Goal: Information Seeking & Learning: Check status

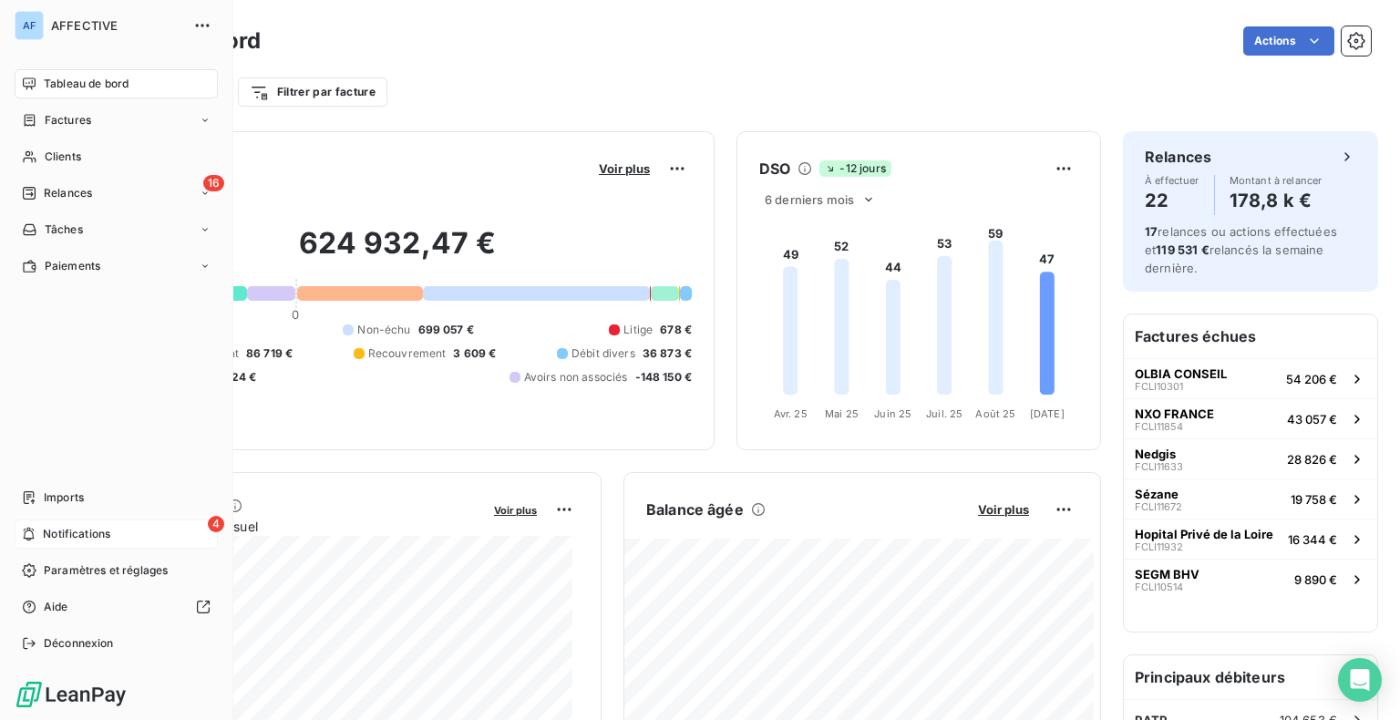
click at [46, 536] on span "Notifications" at bounding box center [76, 534] width 67 height 16
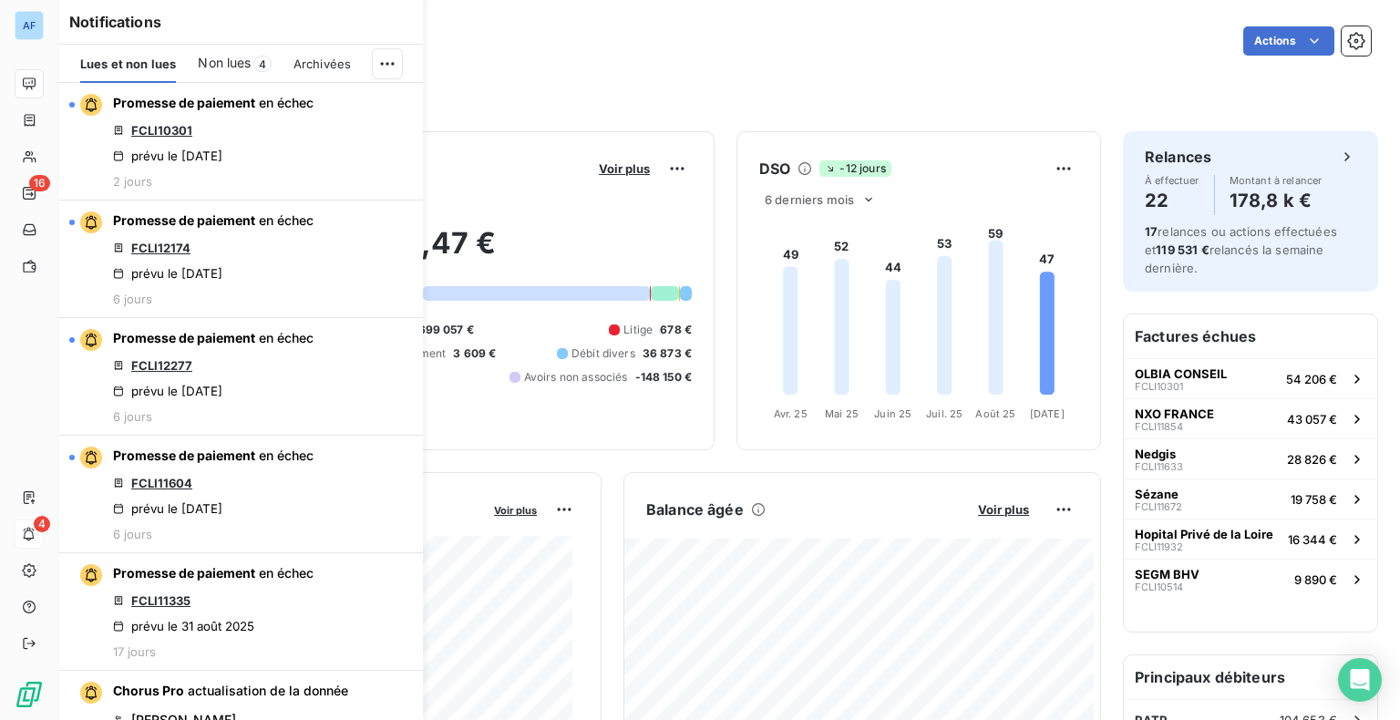
click at [235, 65] on span "Non lues" at bounding box center [224, 63] width 53 height 18
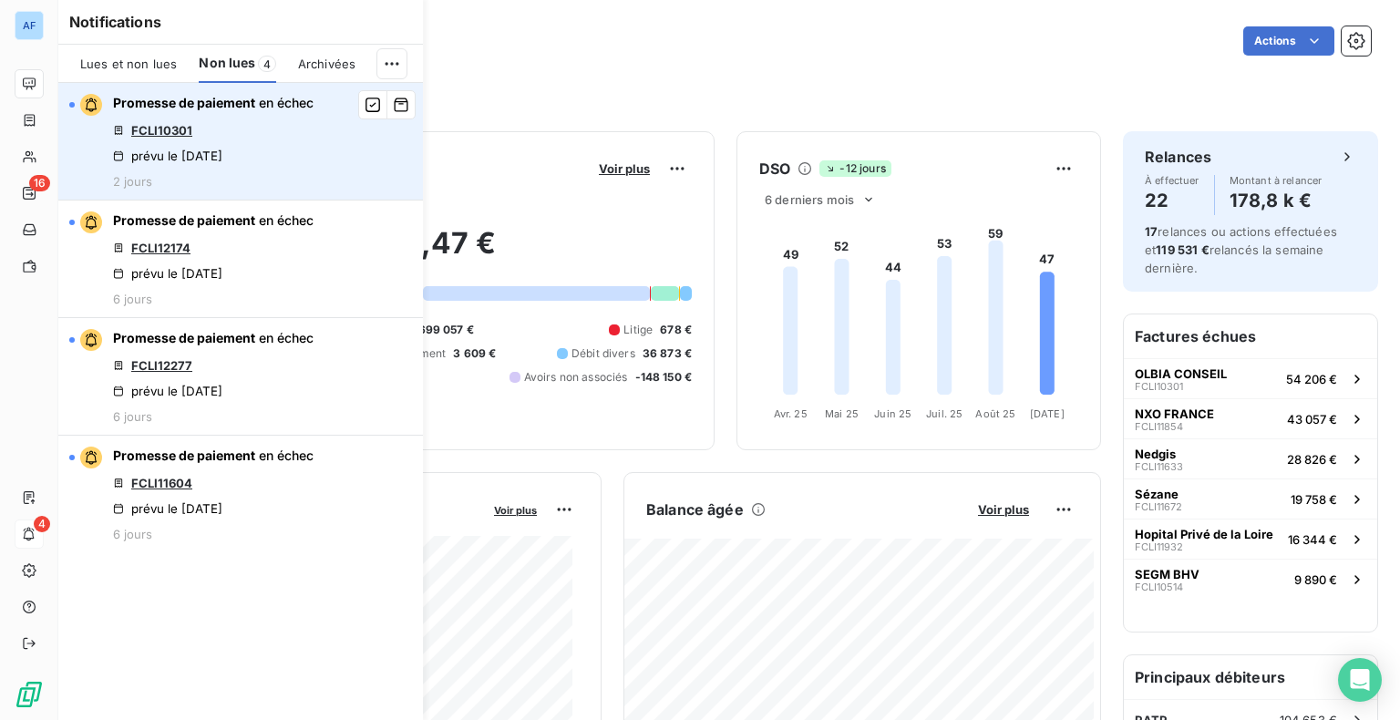
click at [168, 129] on link "FCLI10301" at bounding box center [161, 130] width 61 height 15
click at [172, 132] on link "FCLI10301" at bounding box center [161, 130] width 61 height 15
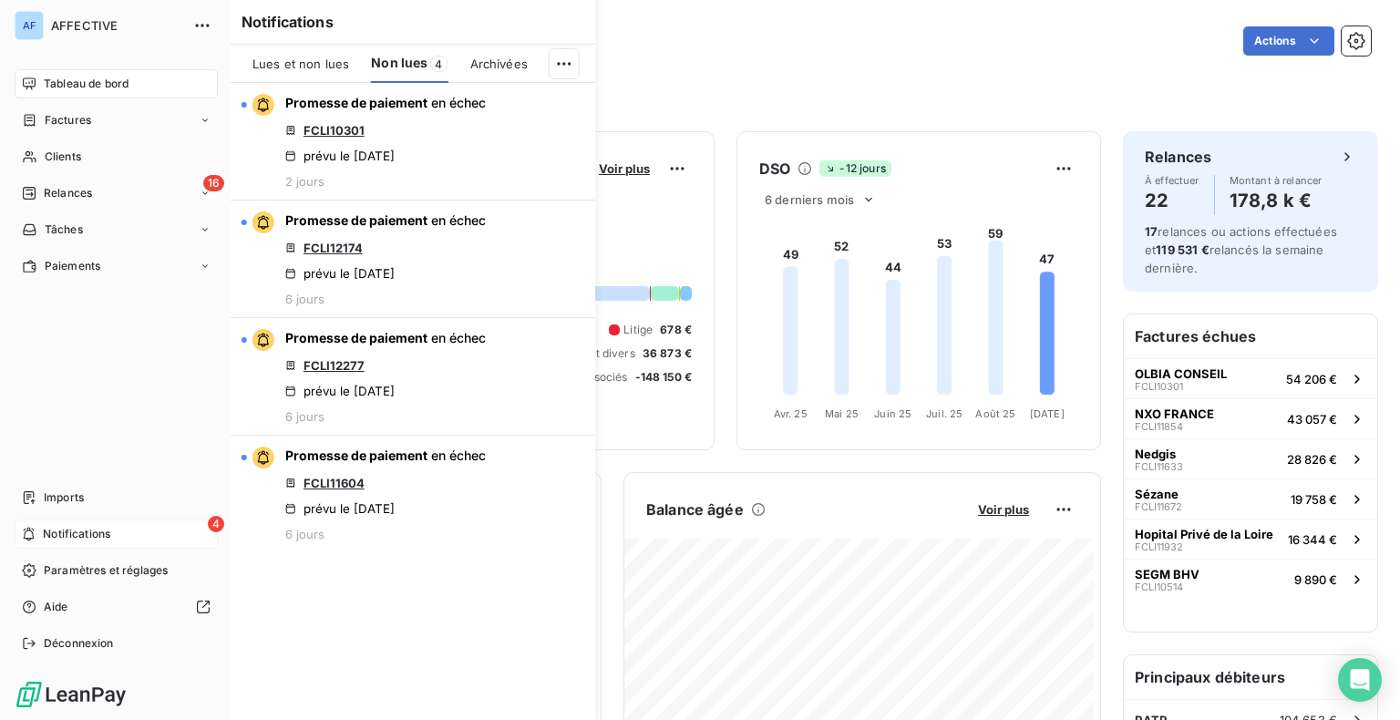
click at [23, 526] on div "4 Notifications" at bounding box center [116, 534] width 203 height 29
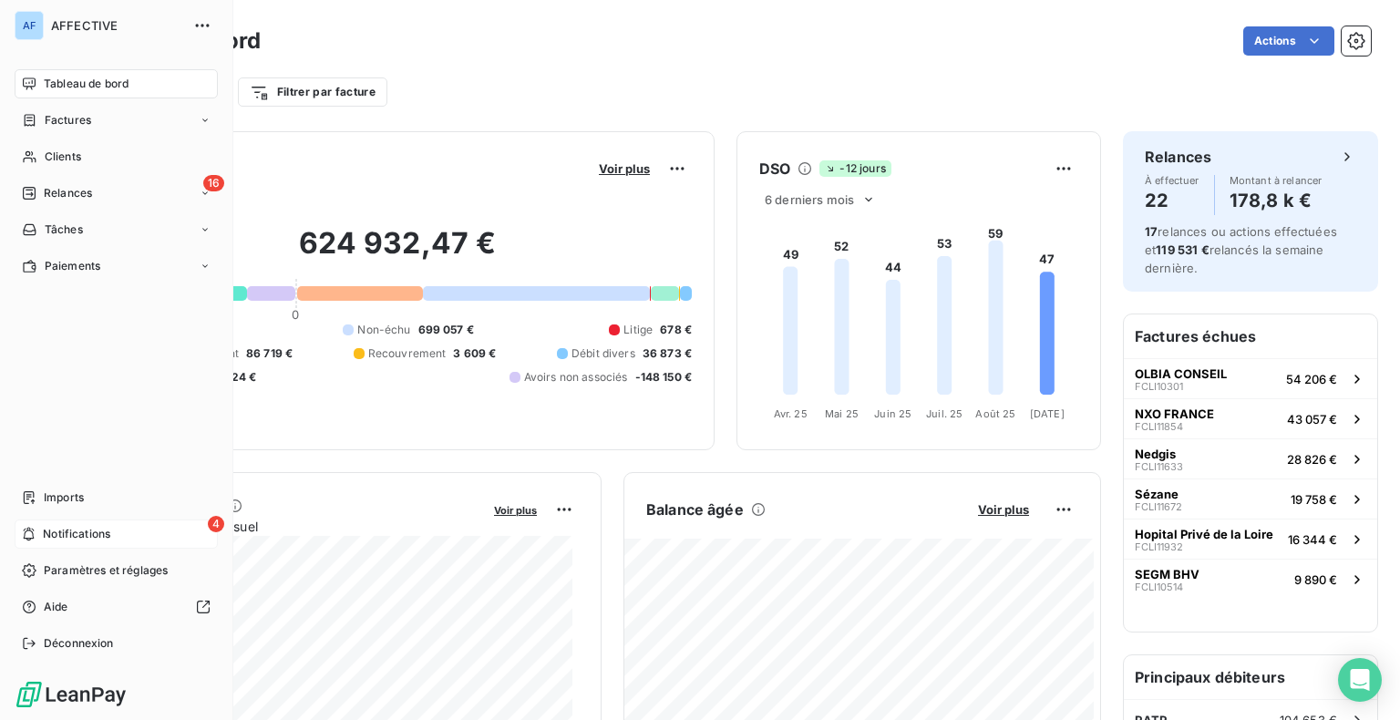
click at [72, 539] on span "Notifications" at bounding box center [76, 534] width 67 height 16
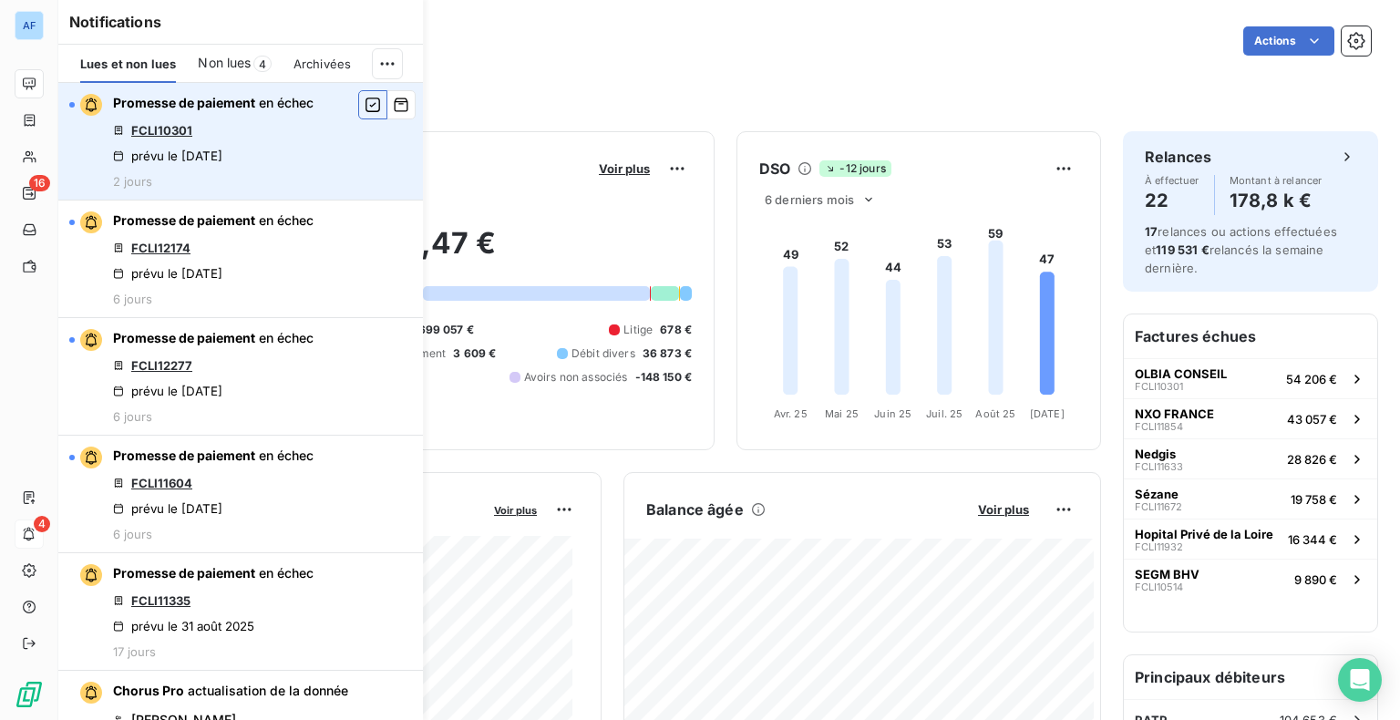
click at [365, 104] on icon "button" at bounding box center [373, 105] width 16 height 18
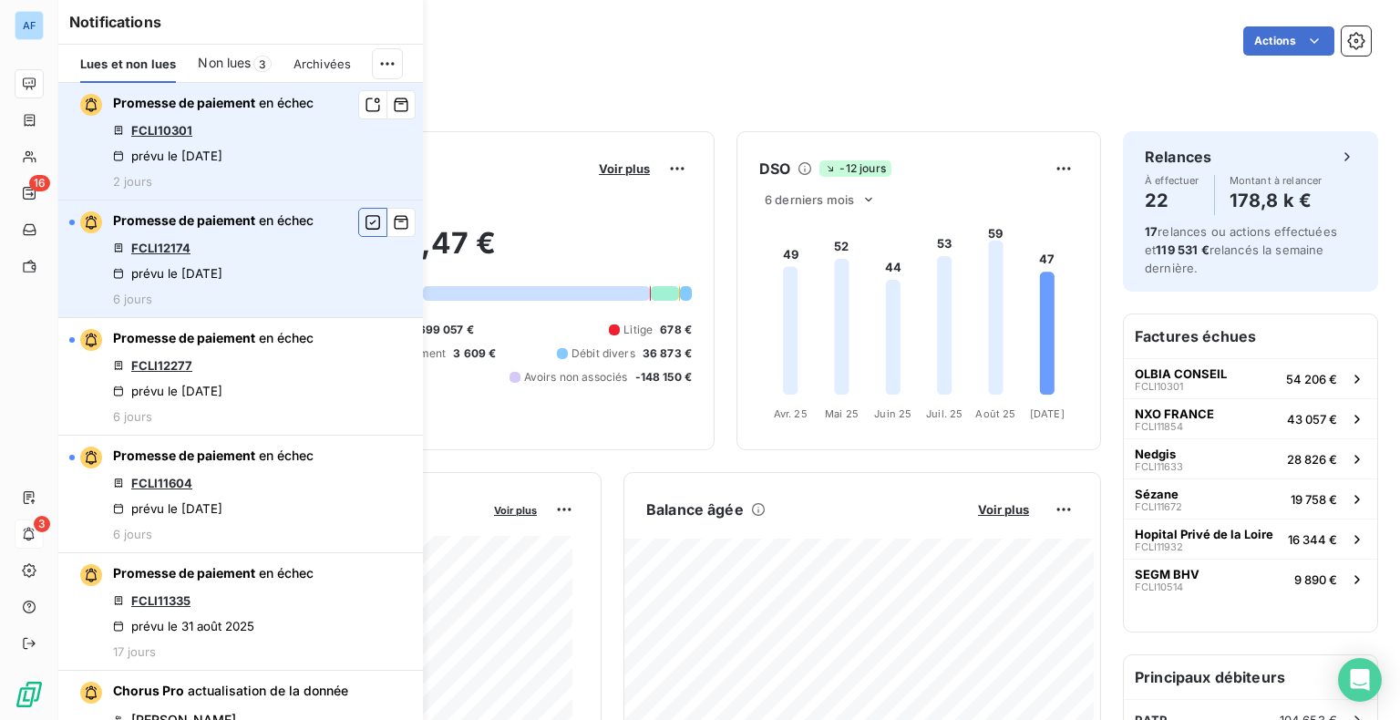
click at [365, 217] on icon "button" at bounding box center [373, 222] width 16 height 18
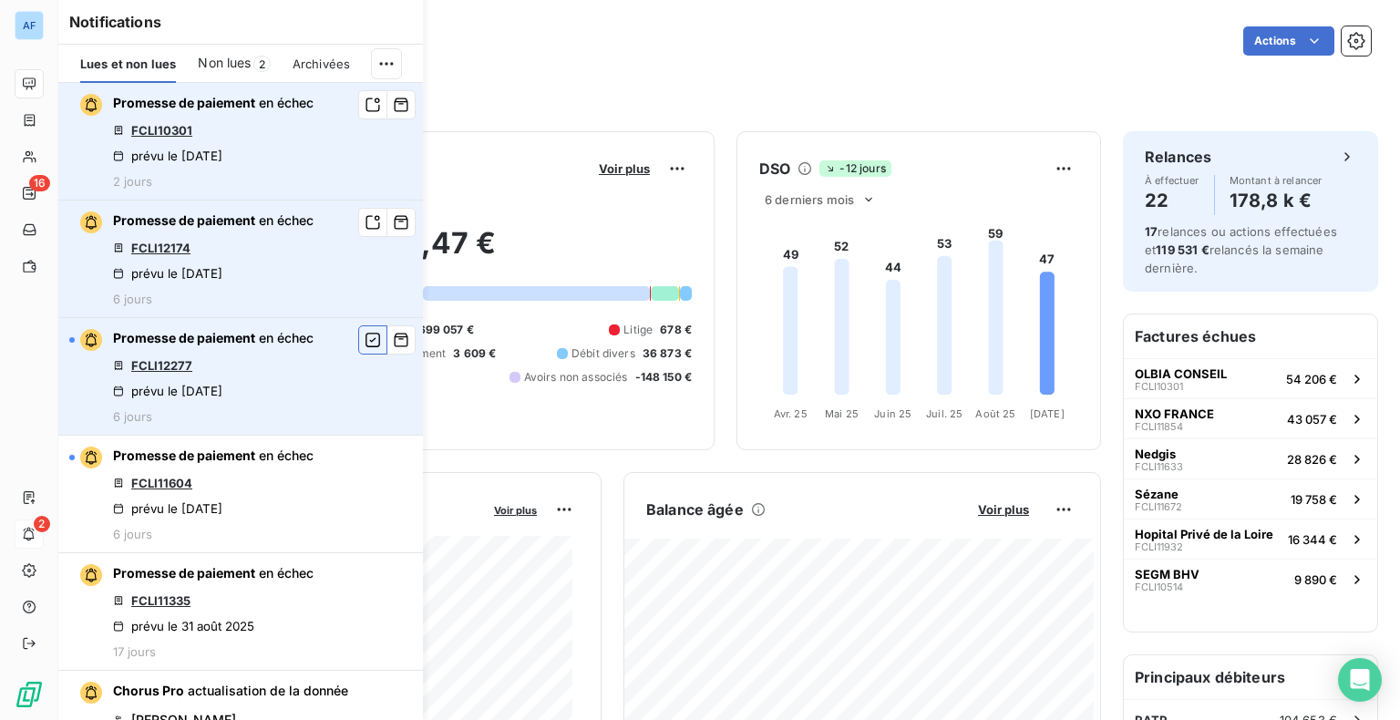
click at [366, 345] on icon "button" at bounding box center [373, 340] width 15 height 15
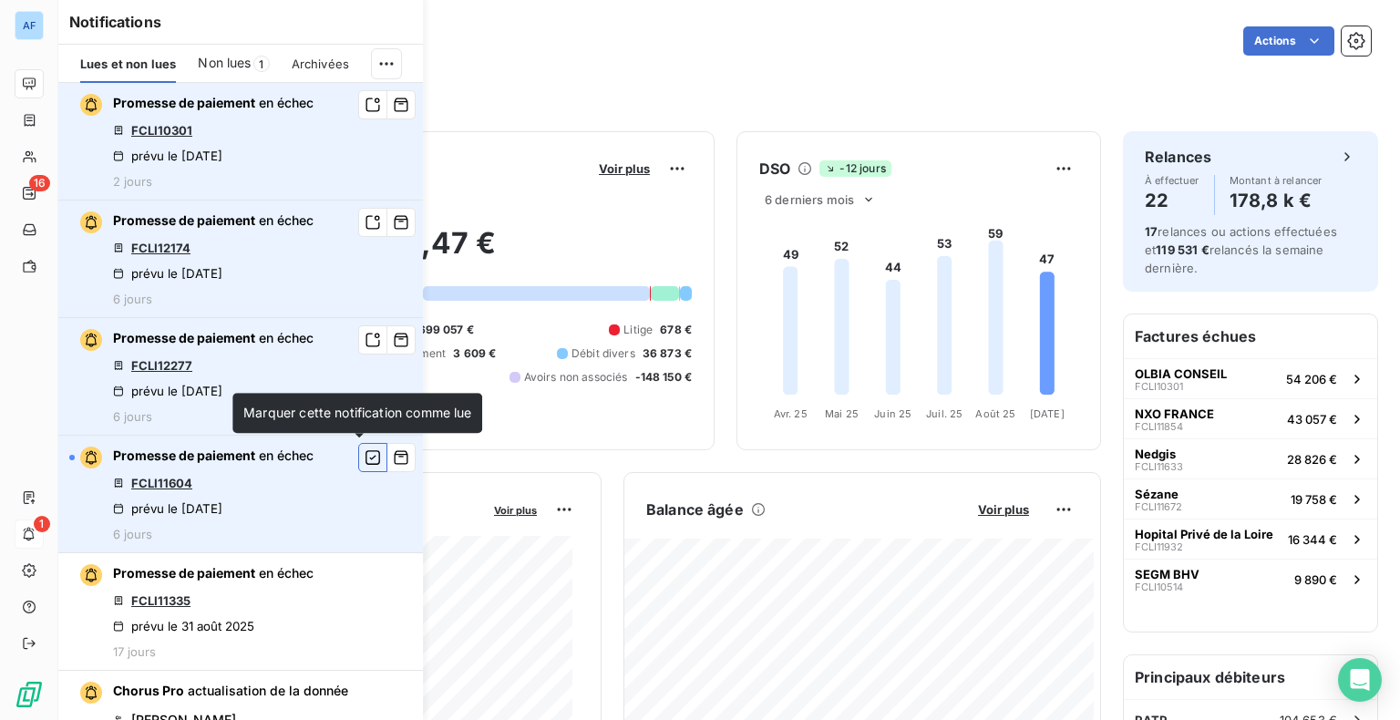
click at [365, 459] on icon "button" at bounding box center [373, 458] width 16 height 18
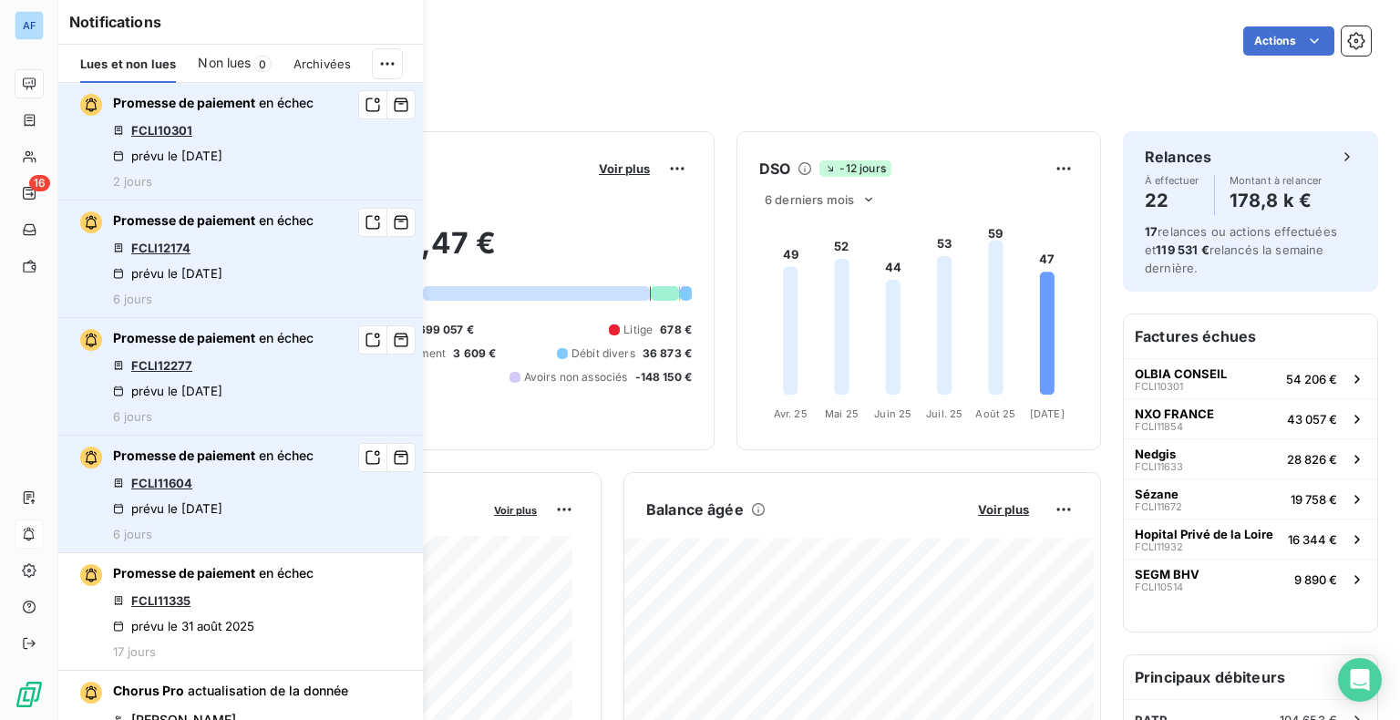
click at [155, 483] on link "FCLI11604" at bounding box center [161, 483] width 61 height 15
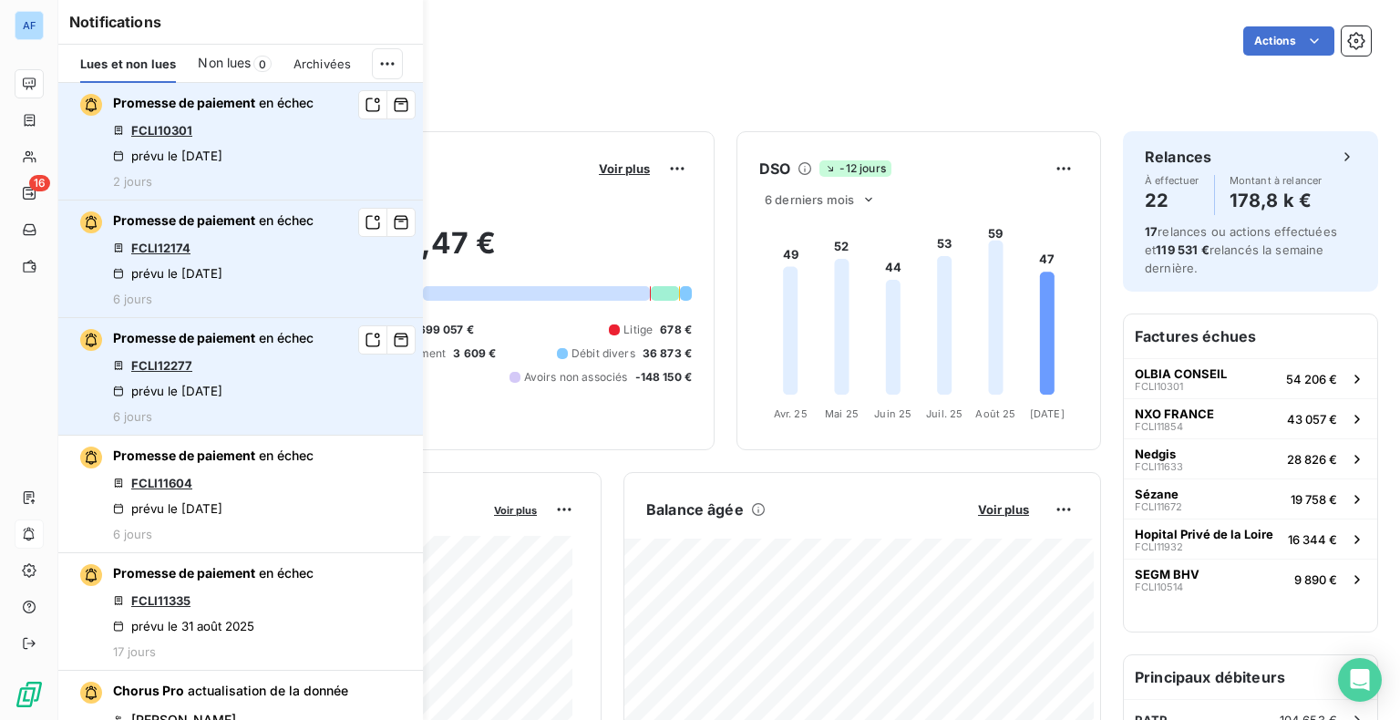
click at [42, 115] on div "Notifications Lues et non lues Non lues 0 Archivées Promesse de paiement en éch…" at bounding box center [222, 360] width 365 height 720
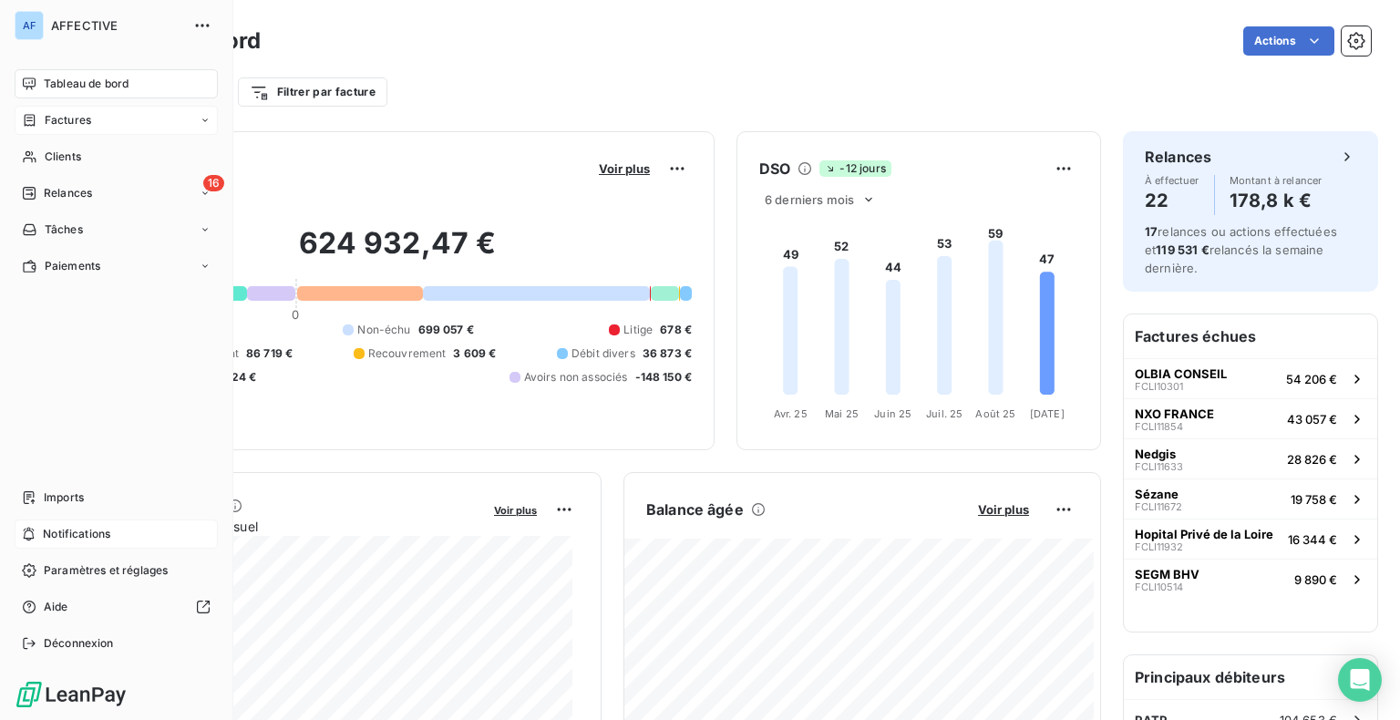
click at [34, 122] on icon at bounding box center [30, 120] width 11 height 12
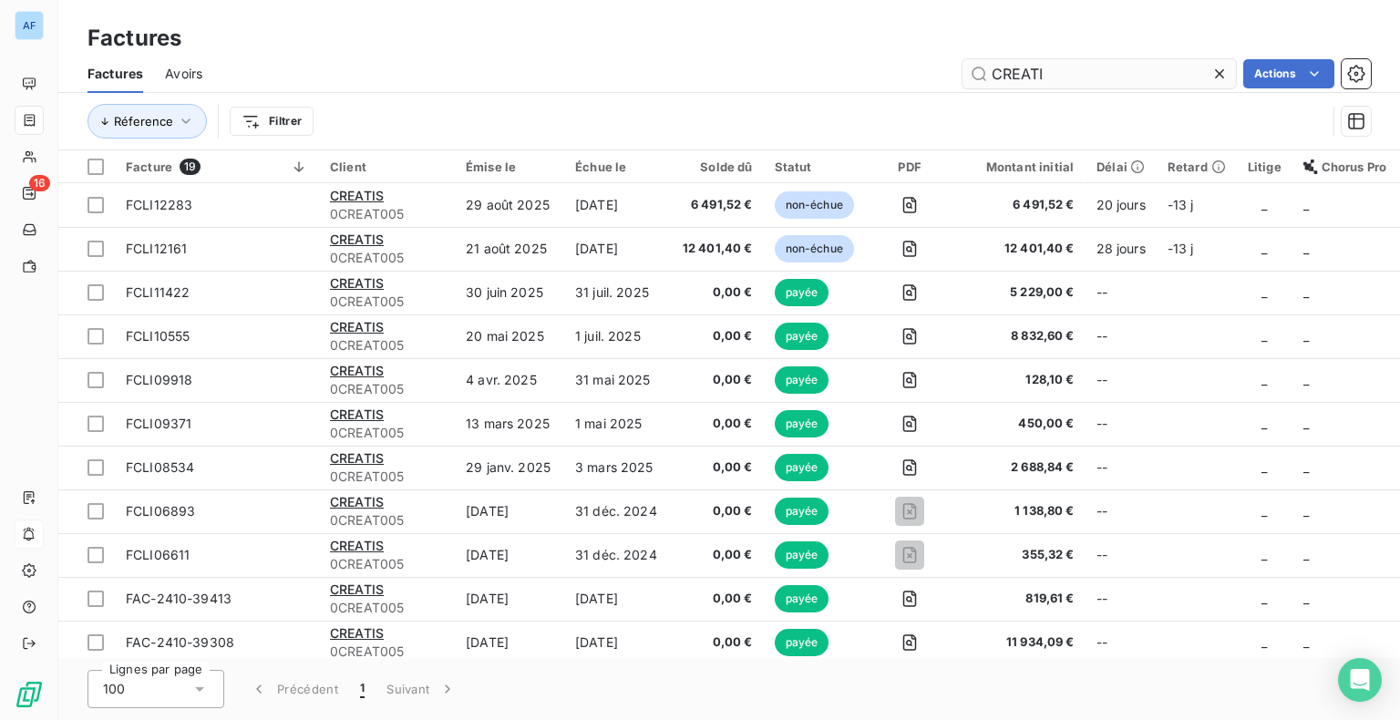
drag, startPoint x: 1062, startPoint y: 77, endPoint x: 963, endPoint y: 75, distance: 99.4
click at [963, 75] on input "CREATI" at bounding box center [1100, 73] width 274 height 29
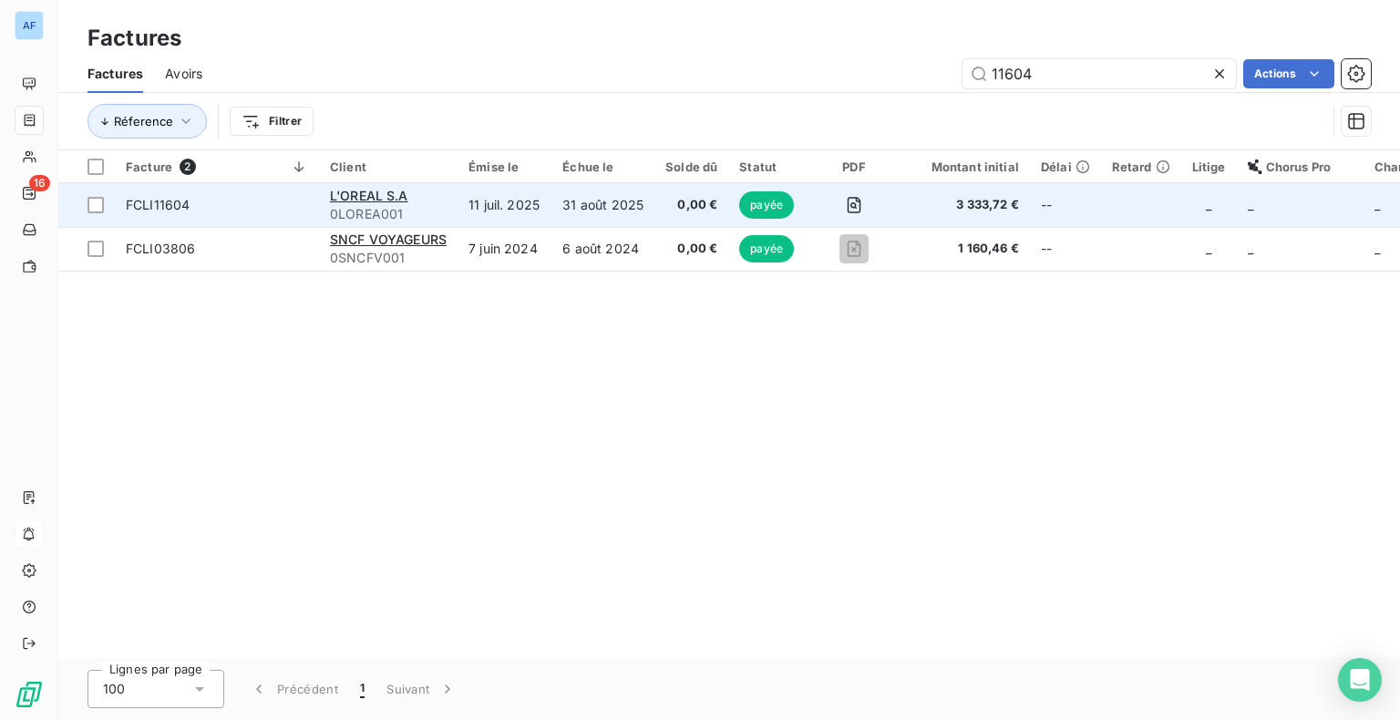
type input "11604"
